Goal: Transaction & Acquisition: Purchase product/service

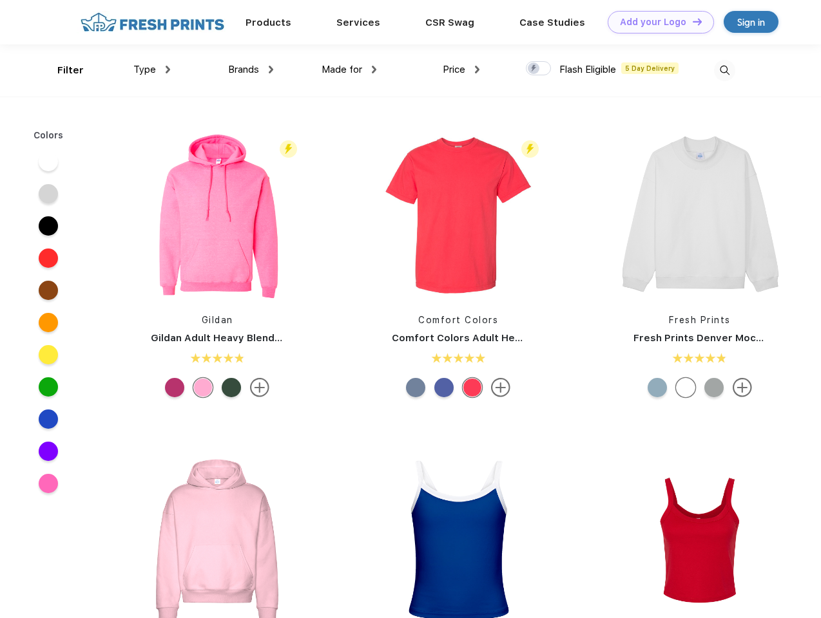
click at [656, 22] on link "Add your Logo Design Tool" at bounding box center [660, 22] width 106 height 23
click at [0, 0] on div "Design Tool" at bounding box center [0, 0] width 0 height 0
click at [691, 21] on link "Add your Logo Design Tool" at bounding box center [660, 22] width 106 height 23
click at [62, 70] on div "Filter" at bounding box center [70, 70] width 26 height 15
click at [152, 70] on span "Type" at bounding box center [144, 70] width 23 height 12
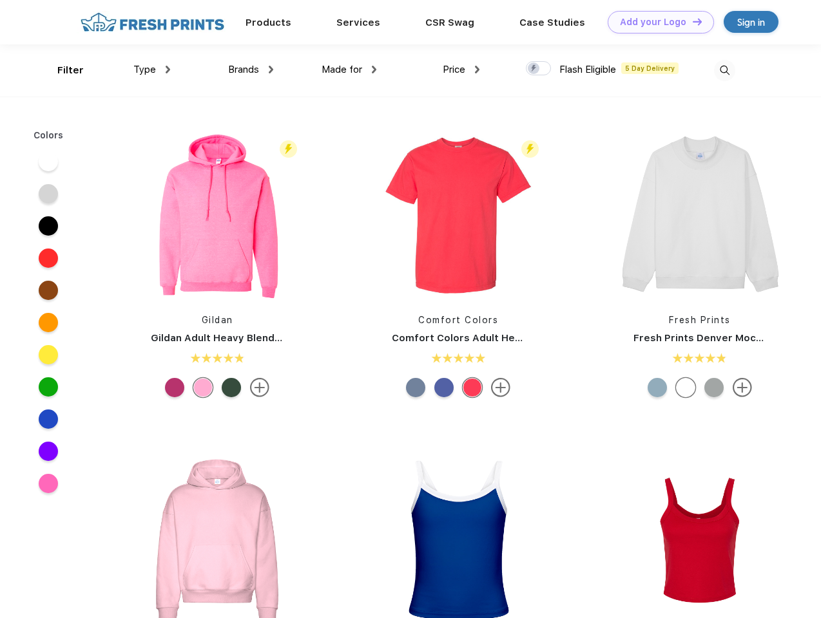
click at [251, 70] on span "Brands" at bounding box center [243, 70] width 31 height 12
click at [349, 70] on span "Made for" at bounding box center [341, 70] width 41 height 12
click at [461, 70] on span "Price" at bounding box center [454, 70] width 23 height 12
click at [538, 69] on div at bounding box center [538, 68] width 25 height 14
click at [534, 69] on input "checkbox" at bounding box center [530, 65] width 8 height 8
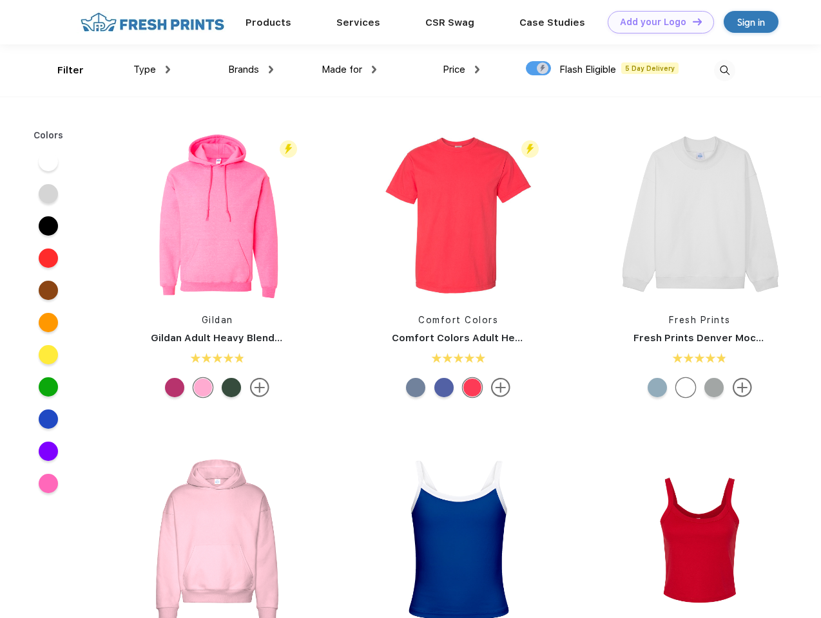
click at [724, 70] on img at bounding box center [724, 70] width 21 height 21
